Goal: Task Accomplishment & Management: Complete application form

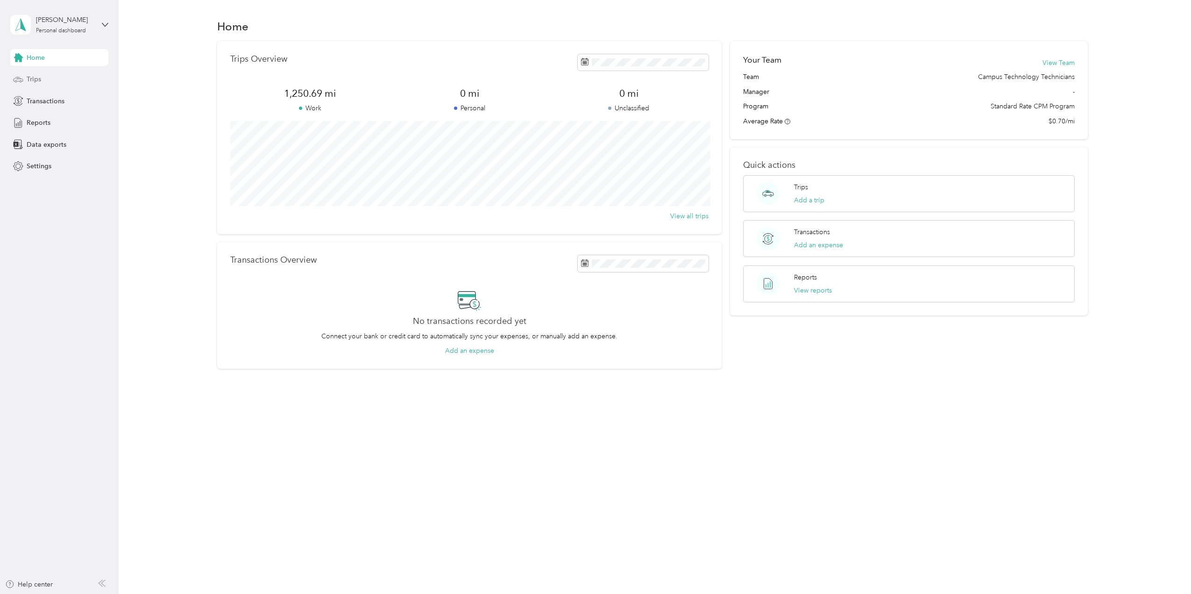
click at [53, 85] on div "Trips" at bounding box center [59, 79] width 98 height 17
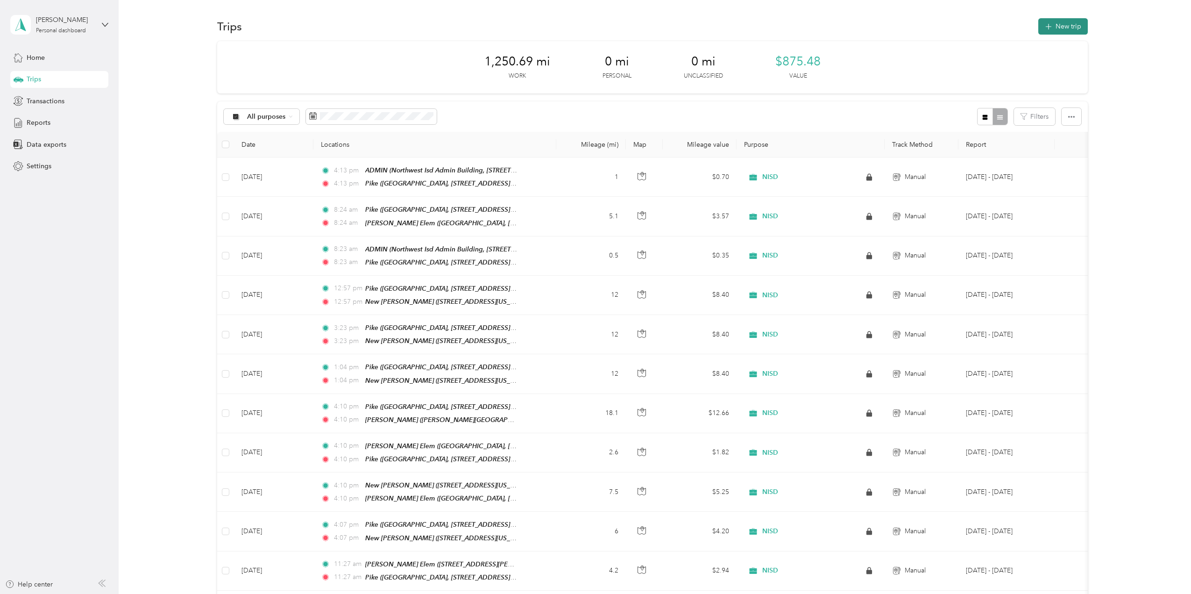
click at [1063, 32] on button "New trip" at bounding box center [1063, 26] width 50 height 16
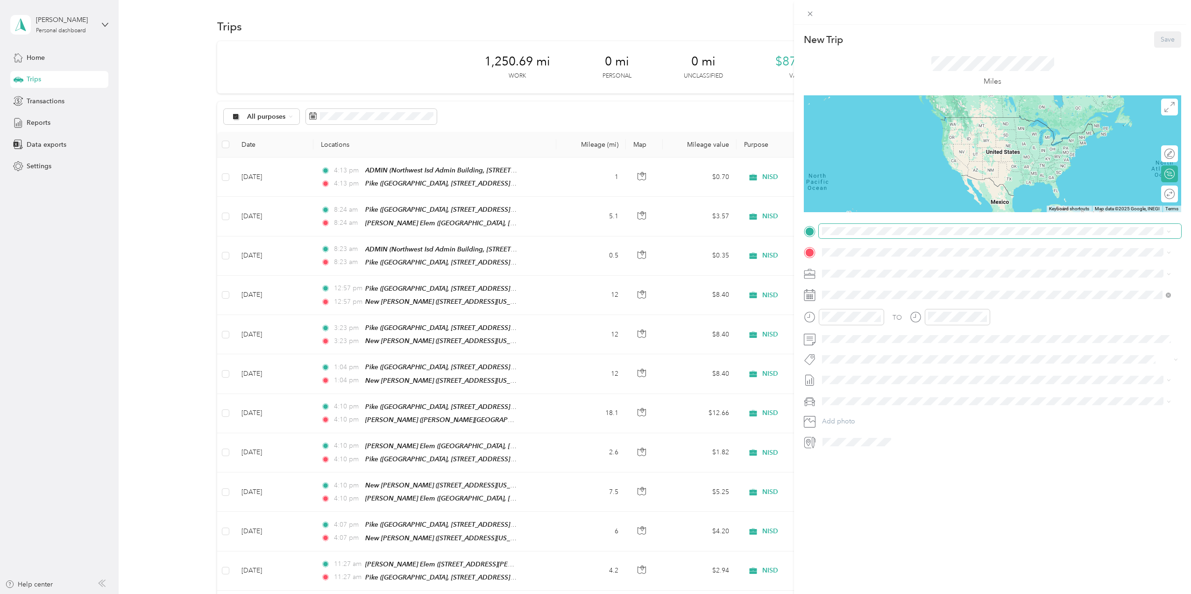
click at [888, 237] on span at bounding box center [1000, 231] width 362 height 15
click at [1008, 280] on span "[GEOGRAPHIC_DATA], [STREET_ADDRESS][GEOGRAPHIC_DATA][PERSON_NAME], [GEOGRAPHIC_…" at bounding box center [1001, 284] width 322 height 18
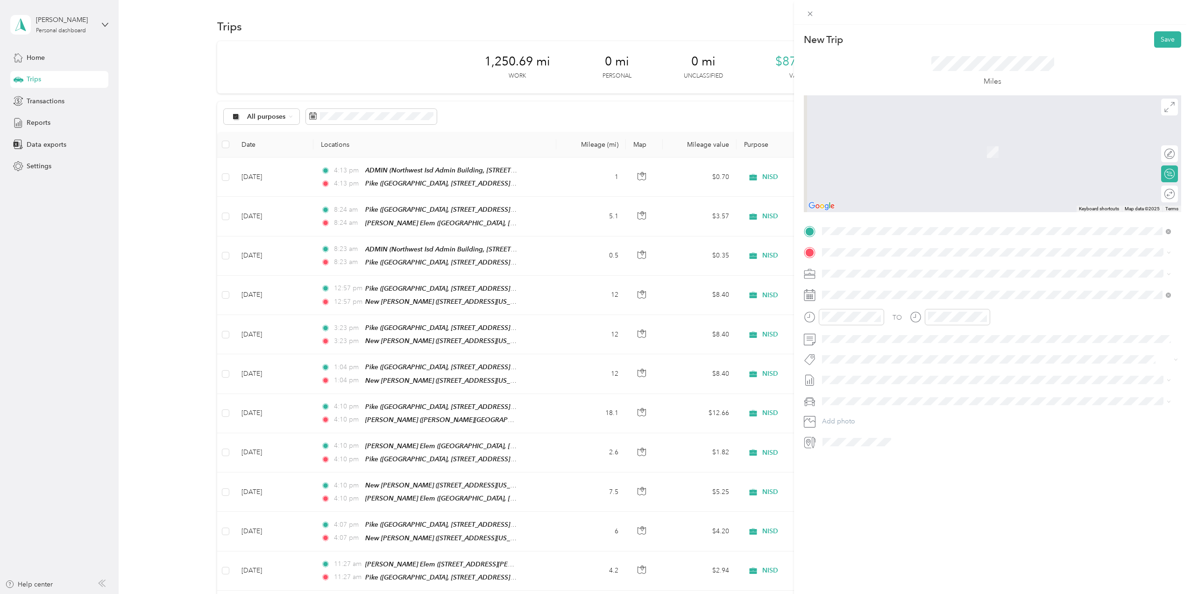
click at [975, 264] on div "TO Add photo" at bounding box center [992, 337] width 377 height 226
click at [954, 335] on span "[GEOGRAPHIC_DATA], [STREET_ADDRESS][PERSON_NAME] , 76247, [PERSON_NAME], [GEOGR…" at bounding box center [972, 337] width 264 height 18
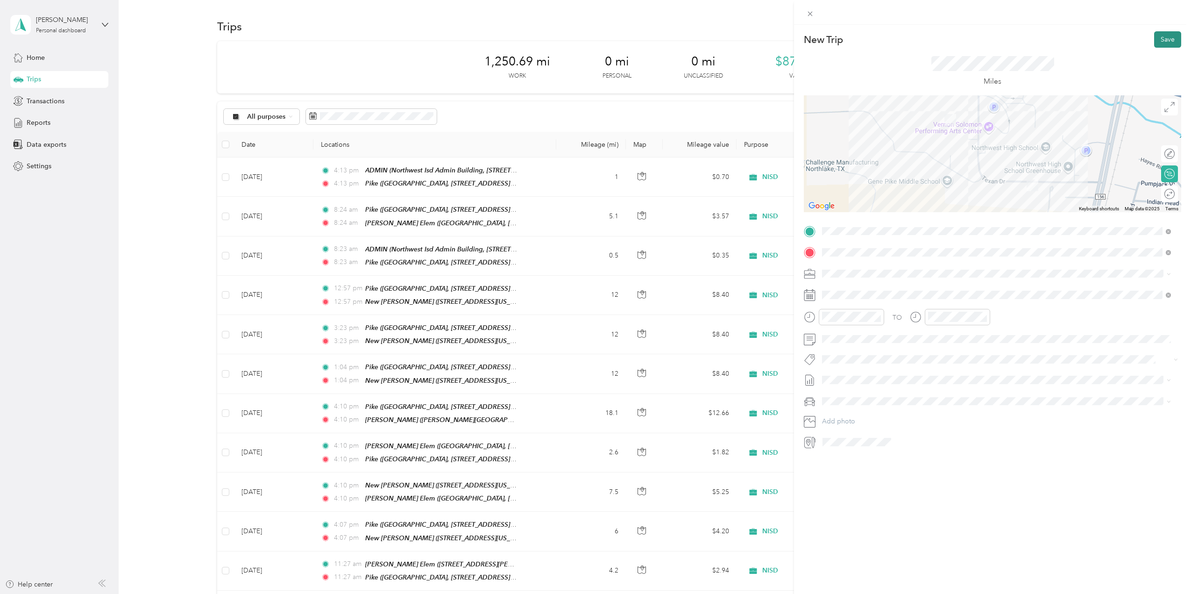
click at [1164, 41] on button "Save" at bounding box center [1167, 39] width 27 height 16
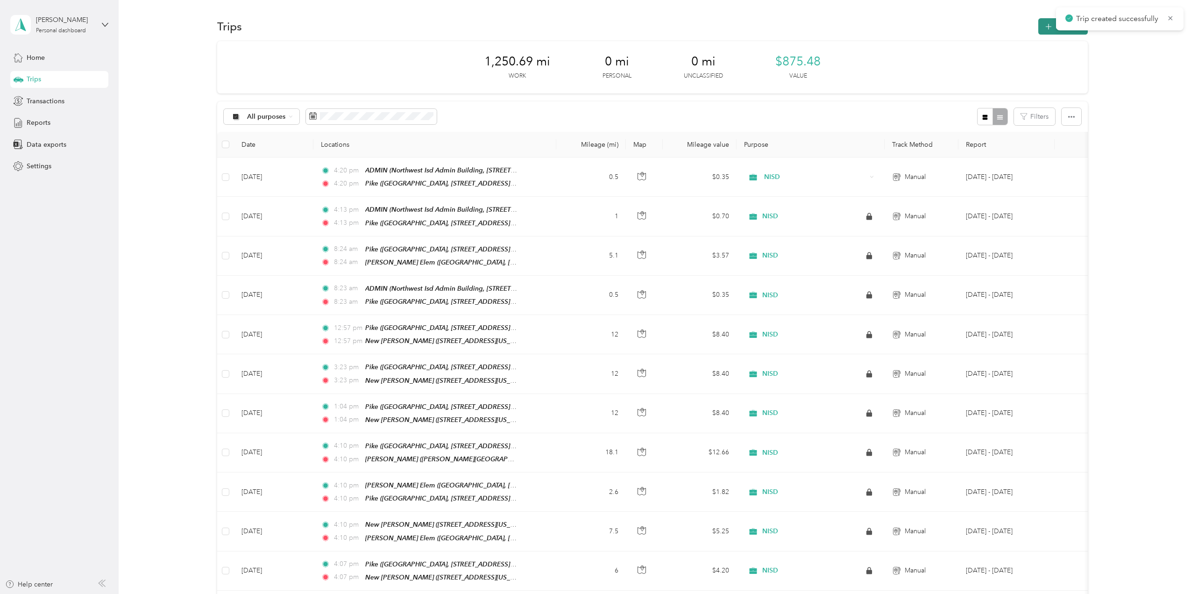
click at [1045, 23] on span "button" at bounding box center [1048, 26] width 7 height 8
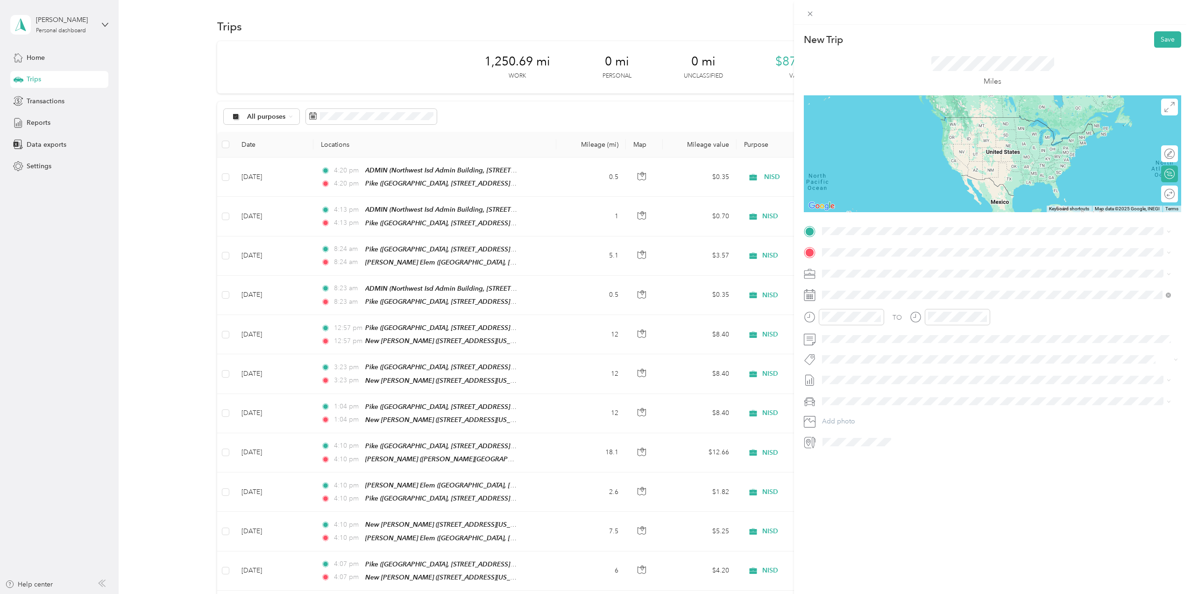
drag, startPoint x: 945, startPoint y: 297, endPoint x: 940, endPoint y: 292, distance: 7.6
click at [944, 298] on div "Pike" at bounding box center [1004, 300] width 328 height 8
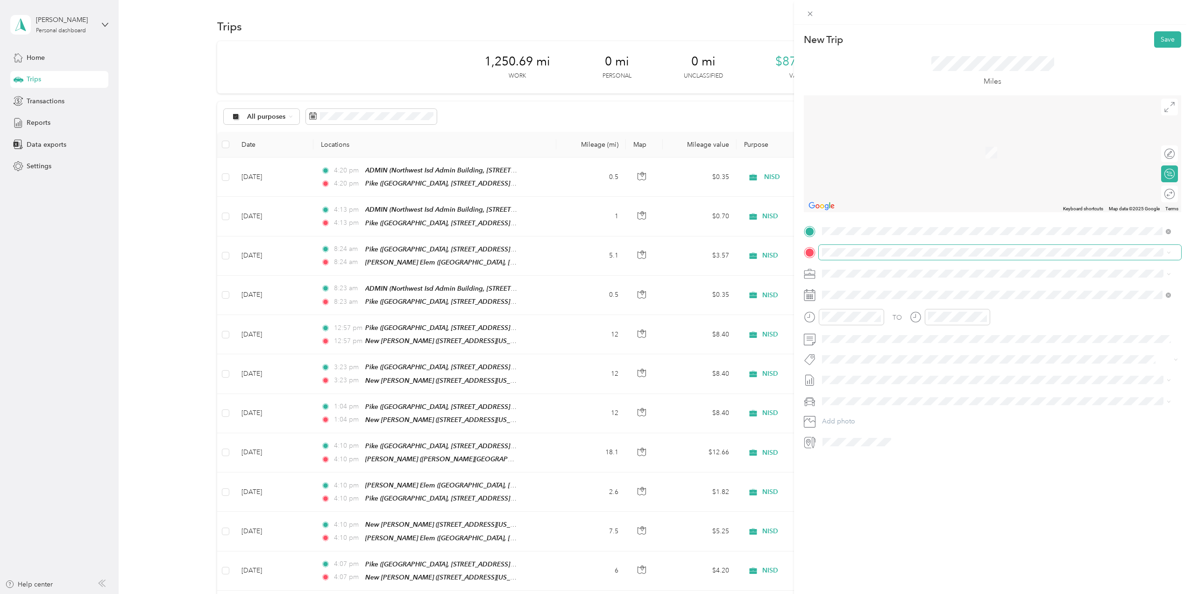
click at [920, 257] on span at bounding box center [1000, 252] width 362 height 15
click at [904, 320] on strong "[PERSON_NAME][GEOGRAPHIC_DATA]" at bounding box center [934, 323] width 125 height 8
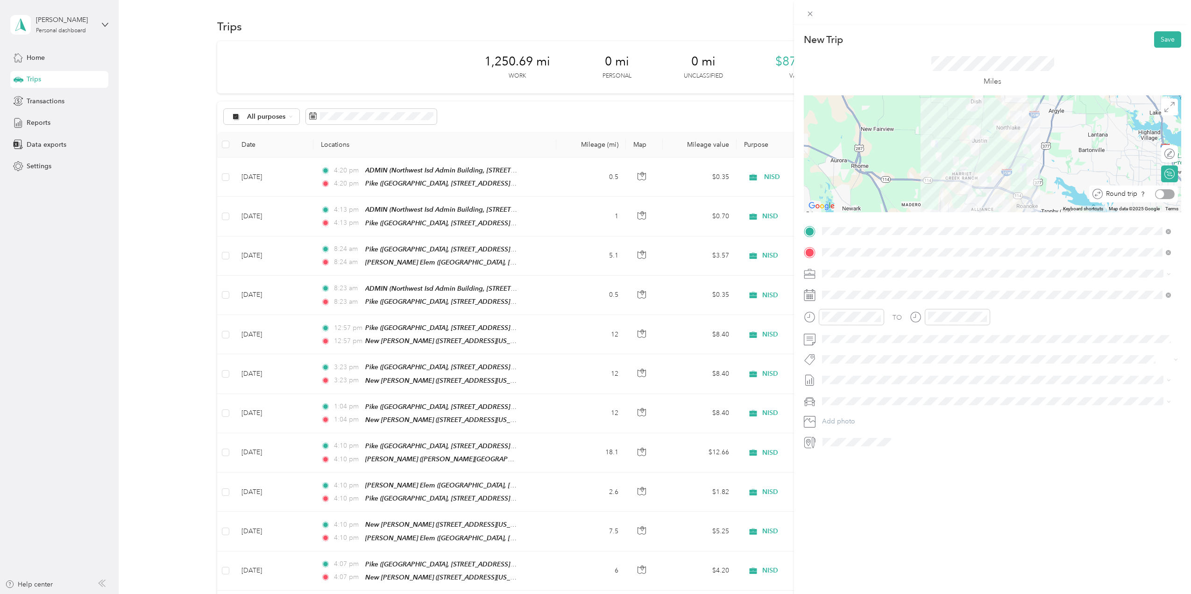
click at [1161, 195] on div at bounding box center [1165, 194] width 20 height 10
click at [1157, 194] on div at bounding box center [1165, 194] width 20 height 10
click at [1155, 37] on button "Save" at bounding box center [1167, 39] width 27 height 16
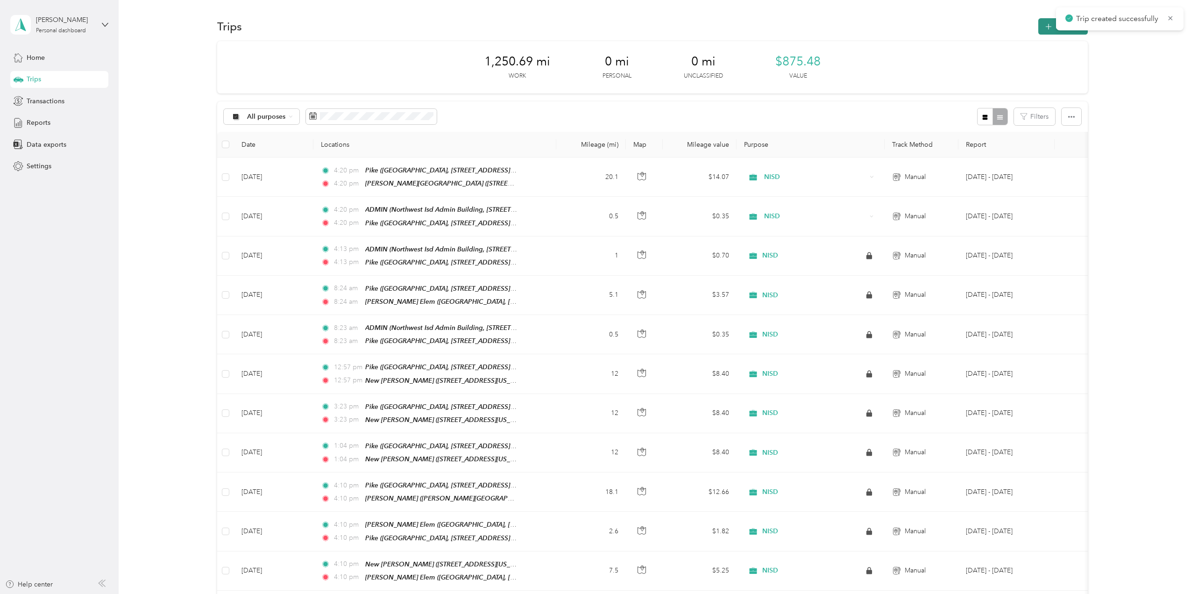
click at [1047, 25] on icon "button" at bounding box center [1048, 26] width 11 height 11
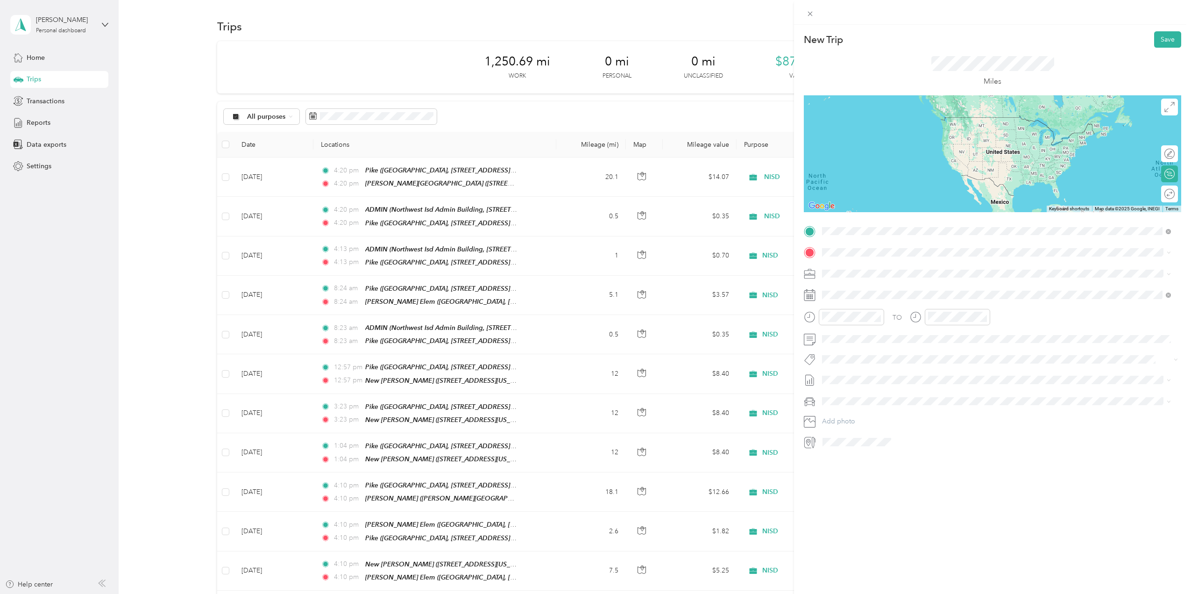
click at [897, 311] on span "[GEOGRAPHIC_DATA], [STREET_ADDRESS][PERSON_NAME] , 76247, [PERSON_NAME], [GEOGR…" at bounding box center [972, 316] width 264 height 18
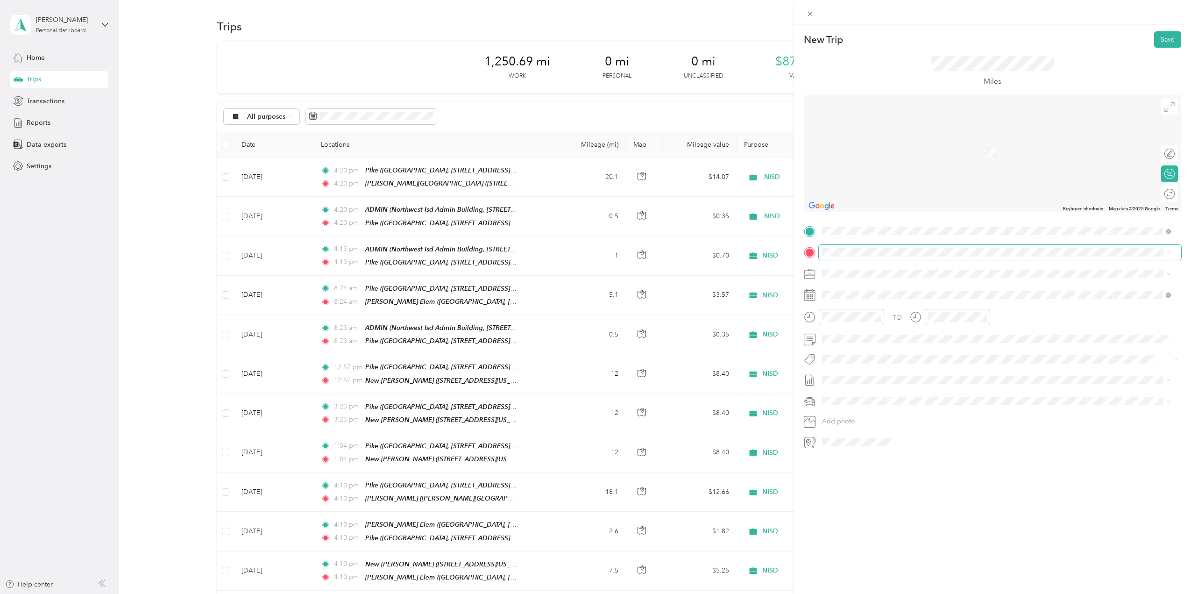
click at [856, 248] on span at bounding box center [1000, 252] width 362 height 15
click at [838, 248] on span at bounding box center [1000, 252] width 362 height 15
click at [897, 297] on div "TEAM [PERSON_NAME] Elem Blackhorse Trail, [GEOGRAPHIC_DATA], [US_STATE], [GEOGR…" at bounding box center [928, 296] width 176 height 23
click at [1161, 195] on div at bounding box center [1165, 194] width 20 height 10
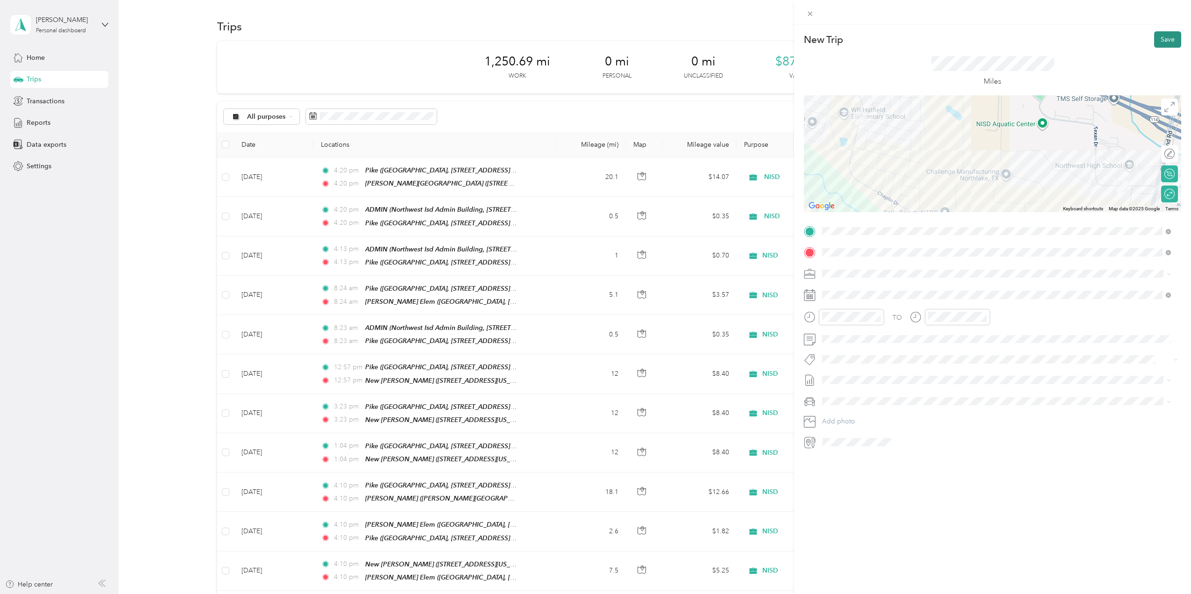
click at [1163, 37] on button "Save" at bounding box center [1167, 39] width 27 height 16
